Goal: Navigation & Orientation: Find specific page/section

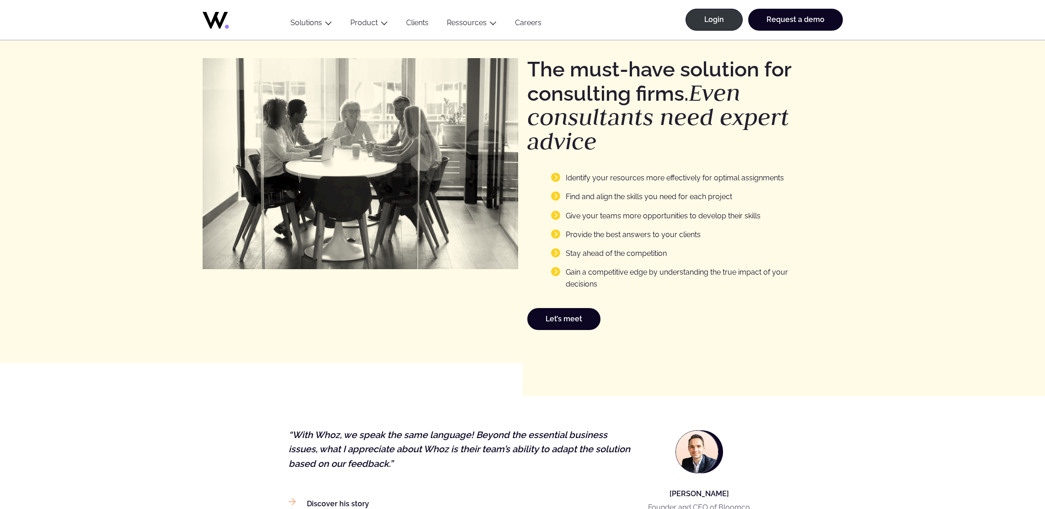
scroll to position [1224, 0]
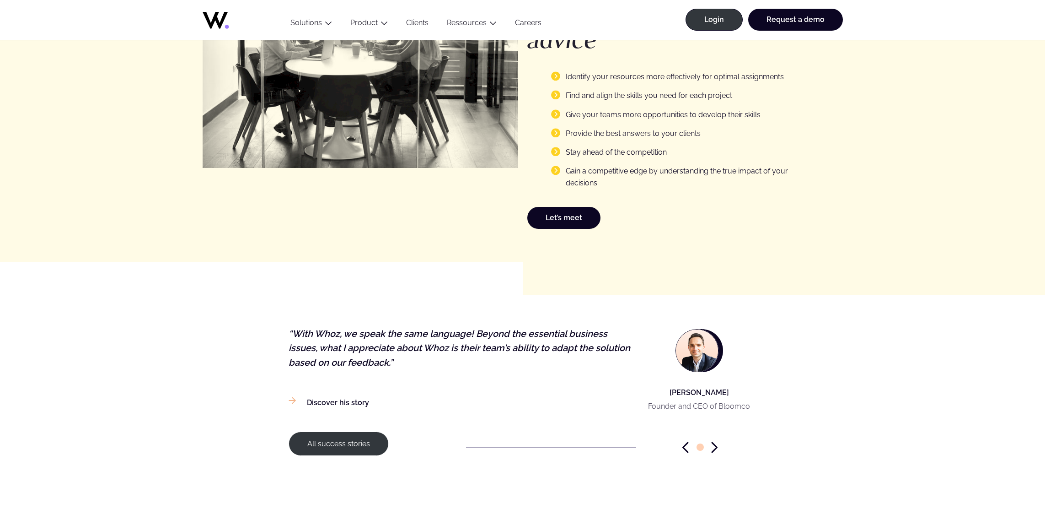
click at [710, 446] on div at bounding box center [700, 446] width 113 height 11
click at [715, 443] on icon "Next slide" at bounding box center [714, 447] width 5 height 10
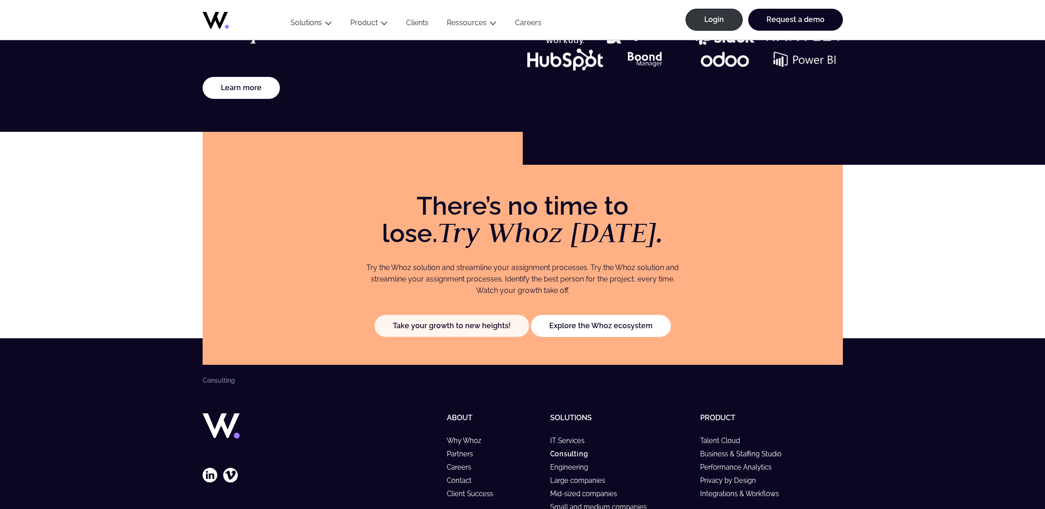
scroll to position [1956, 0]
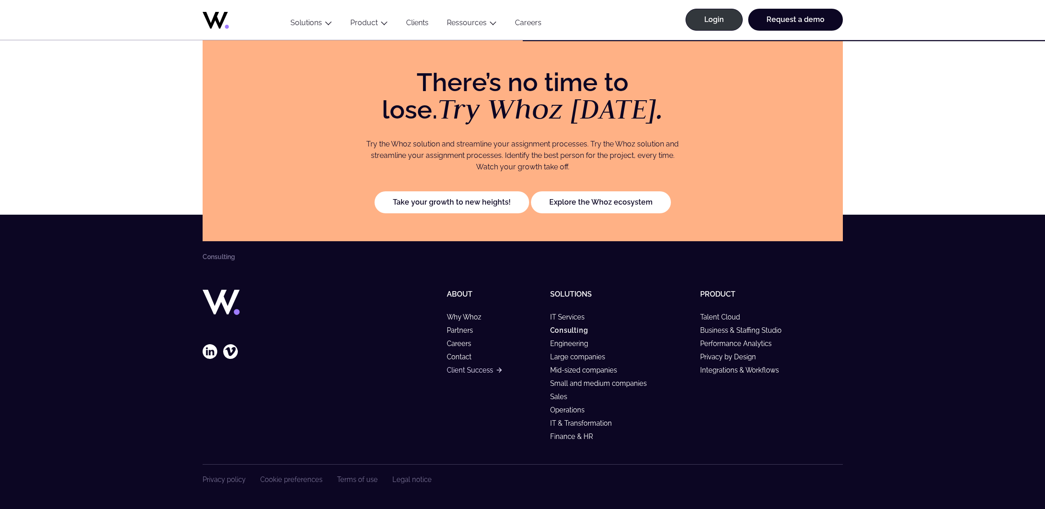
click at [464, 370] on link "Client Success" at bounding box center [474, 370] width 54 height 8
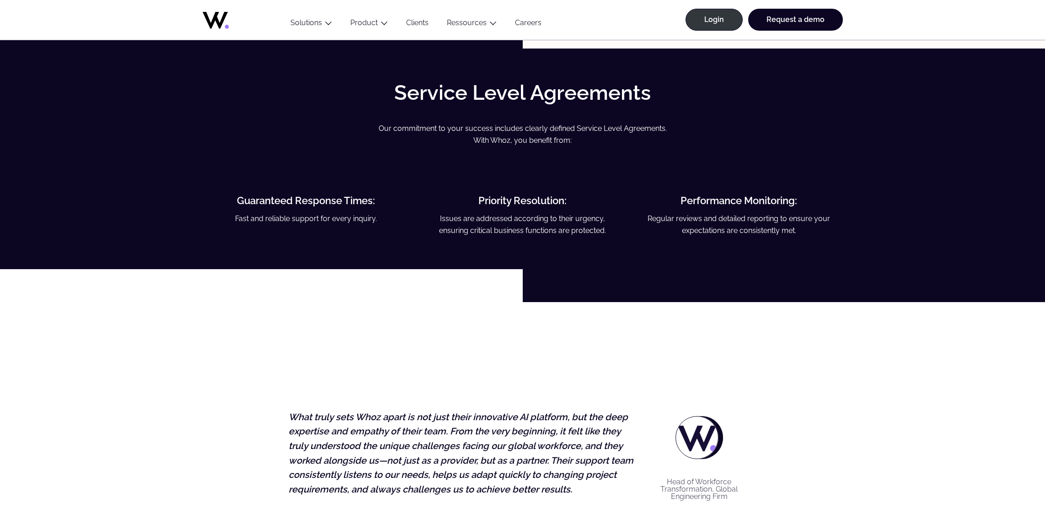
scroll to position [2085, 0]
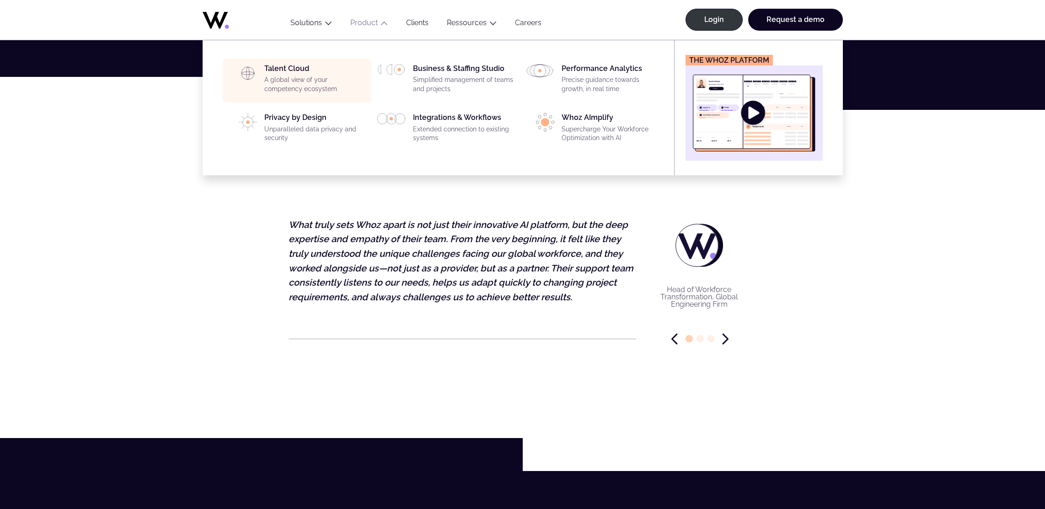
click at [312, 76] on p "A global view of your competency ecosystem" at bounding box center [315, 84] width 102 height 18
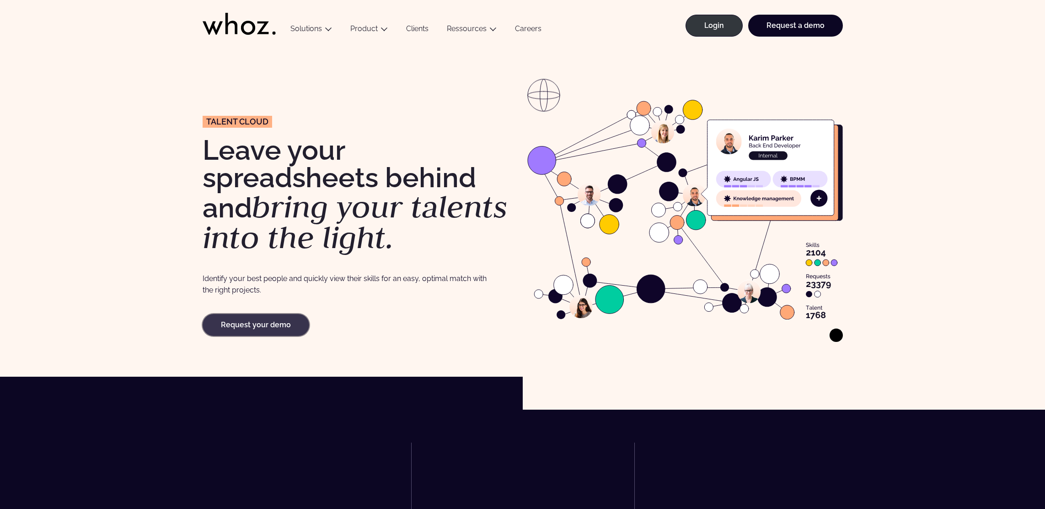
click at [275, 323] on link "Request your demo" at bounding box center [256, 325] width 107 height 22
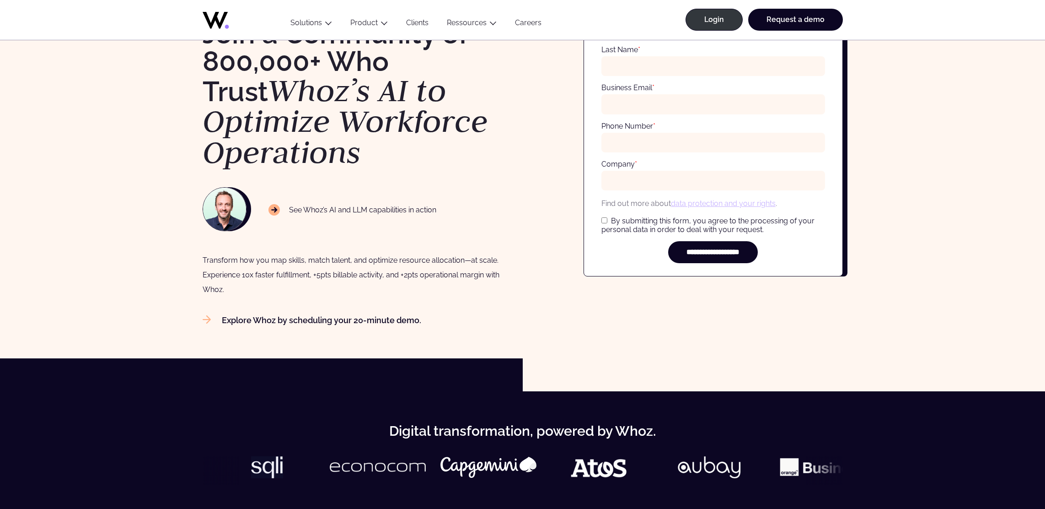
scroll to position [180, 0]
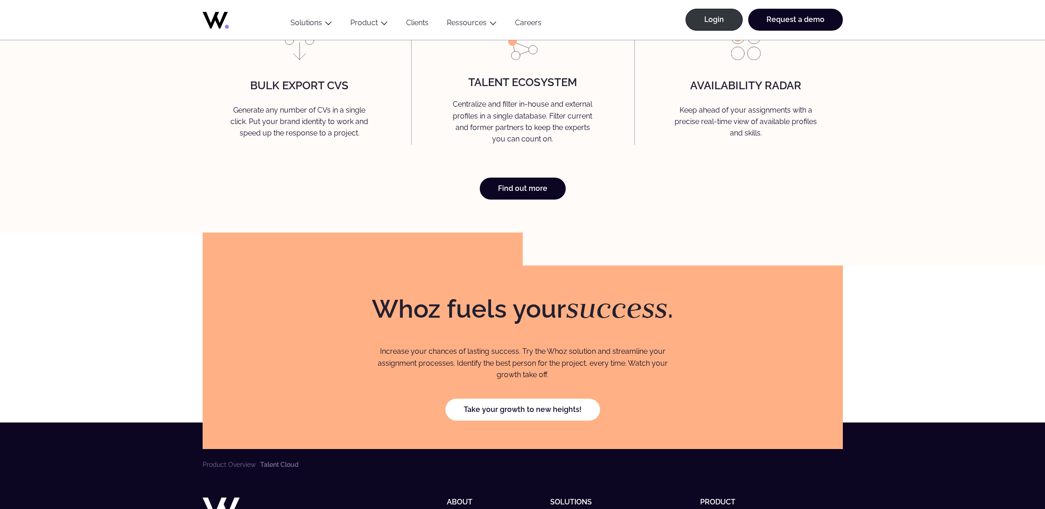
scroll to position [2779, 0]
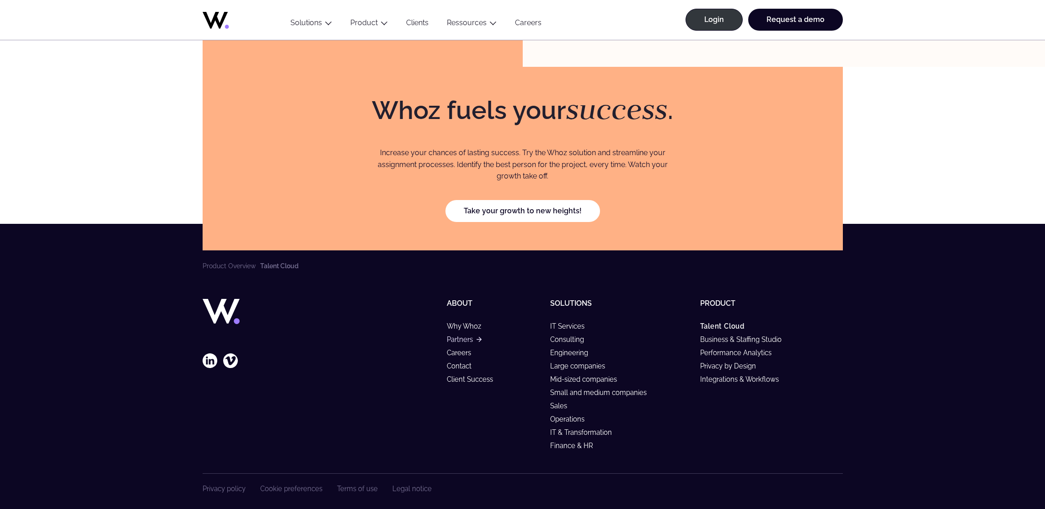
click at [467, 335] on link "Partners" at bounding box center [464, 339] width 34 height 8
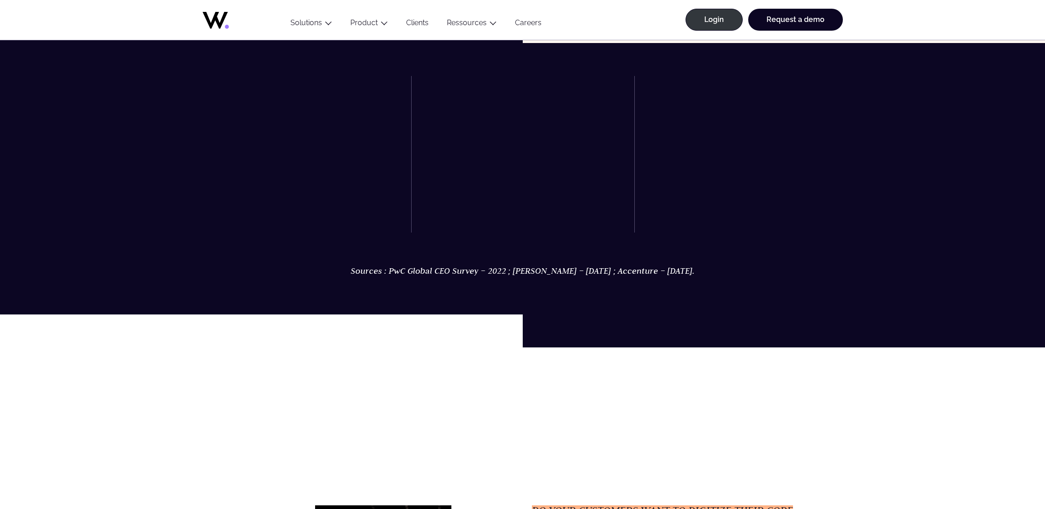
scroll to position [564, 0]
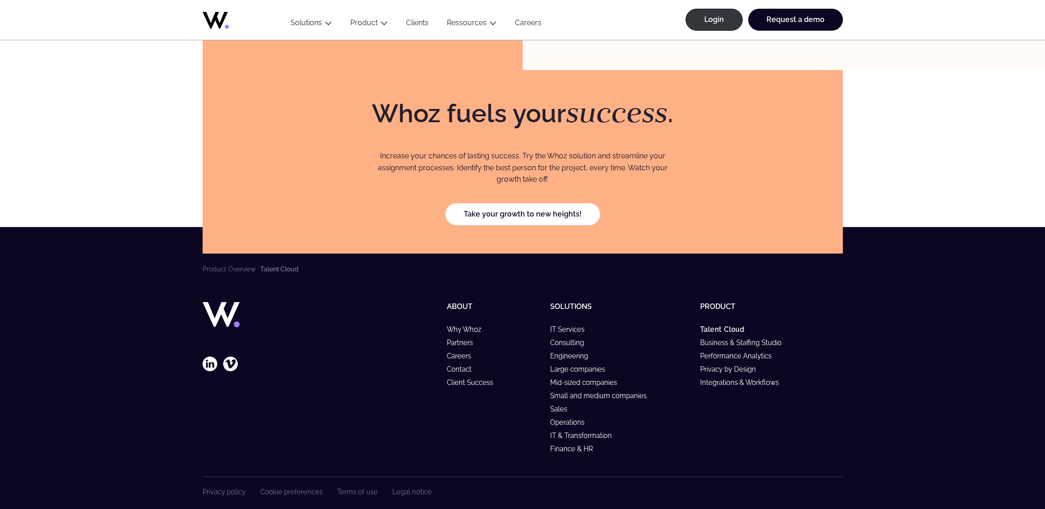
scroll to position [2779, 0]
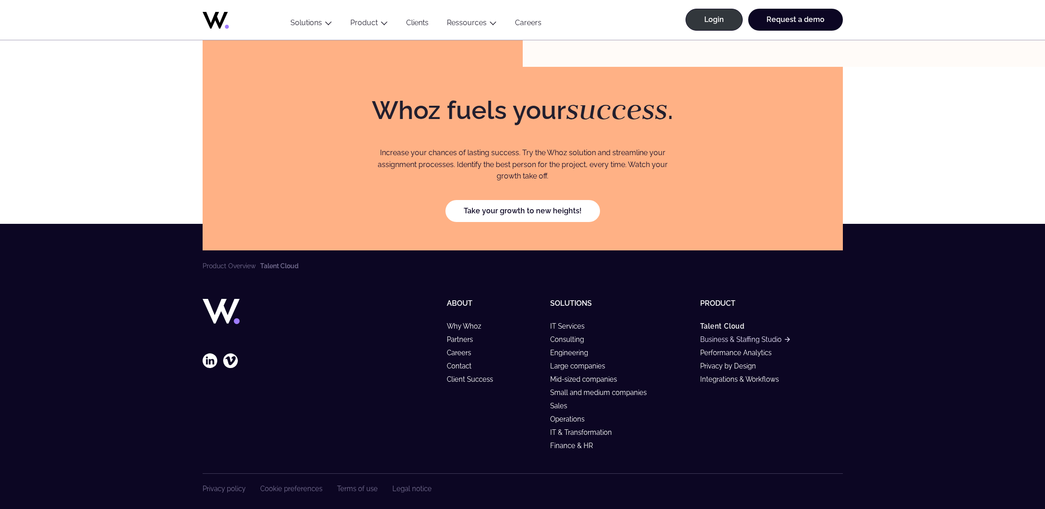
click at [732, 335] on link "Business & Staffing Studio" at bounding box center [745, 339] width 90 height 8
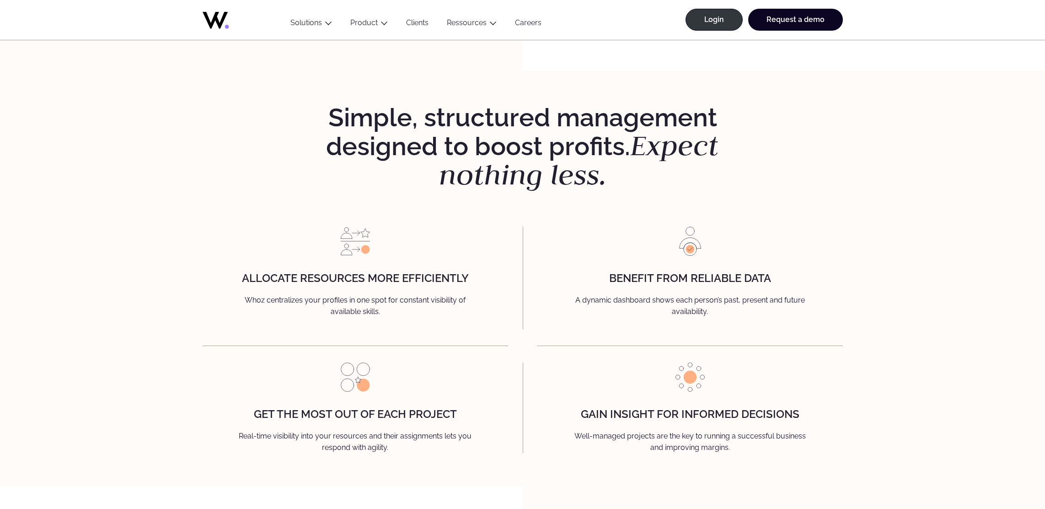
scroll to position [1005, 0]
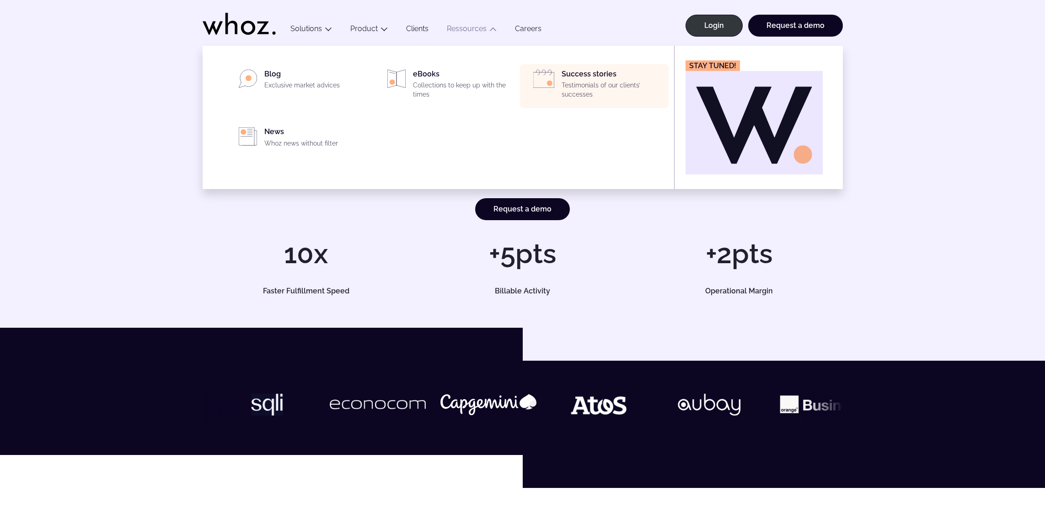
click at [571, 71] on div "Success stories Testimonials of our clients’ successes" at bounding box center [613, 86] width 102 height 33
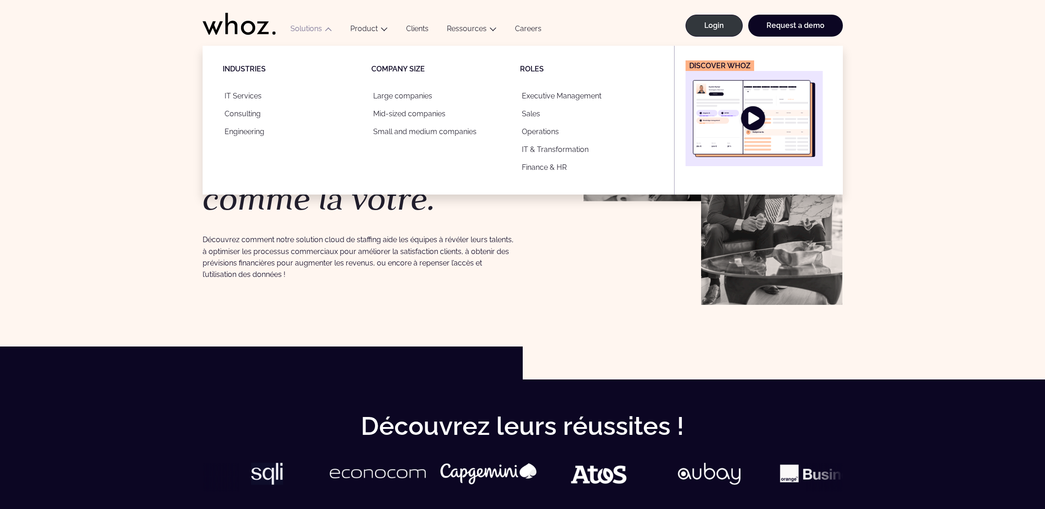
click at [300, 28] on button "Solutions" at bounding box center [311, 30] width 60 height 12
